Goal: Information Seeking & Learning: Learn about a topic

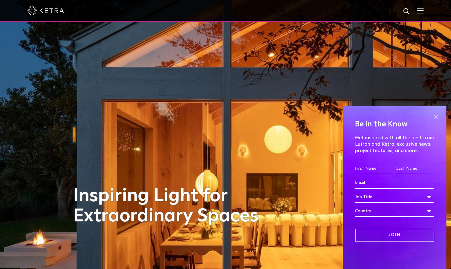
click at [438, 116] on span at bounding box center [436, 116] width 9 height 9
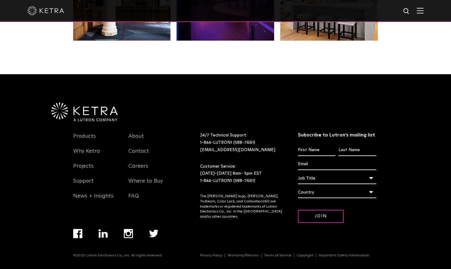
scroll to position [1282, 0]
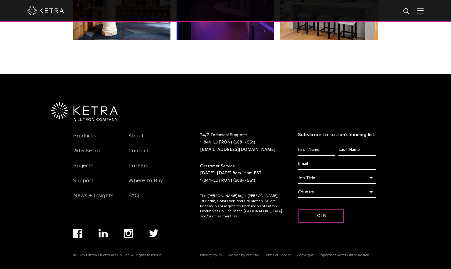
click at [80, 136] on link "Products" at bounding box center [84, 139] width 23 height 14
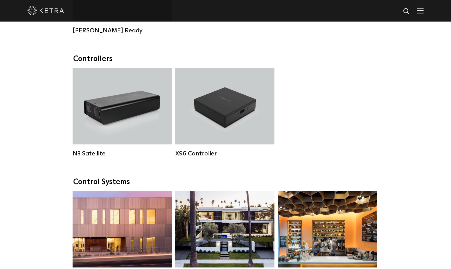
scroll to position [748, 0]
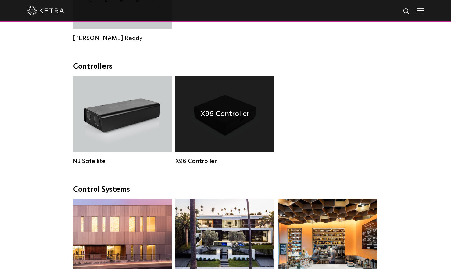
click at [227, 103] on div "X96 Controller" at bounding box center [225, 114] width 99 height 76
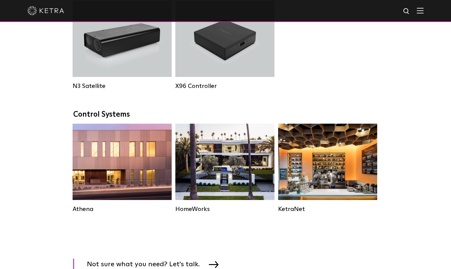
scroll to position [825, 0]
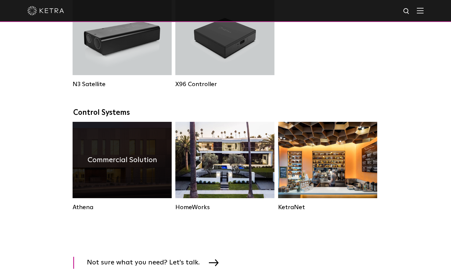
click at [117, 181] on div "Commercial Solution" at bounding box center [122, 160] width 99 height 76
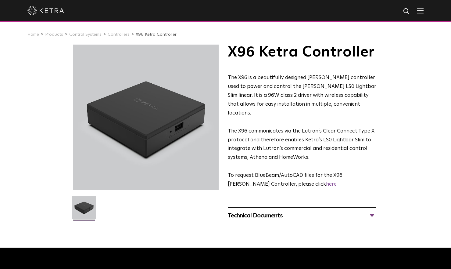
click at [372, 211] on div "Technical Documents" at bounding box center [302, 216] width 149 height 10
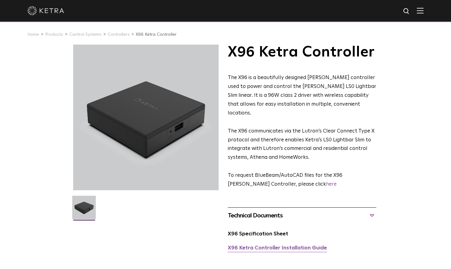
click at [287, 245] on link "X96 Ketra Controller Installation Guide" at bounding box center [277, 247] width 99 height 5
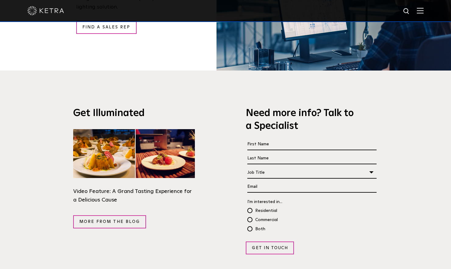
scroll to position [1057, 0]
